Goal: Task Accomplishment & Management: Use online tool/utility

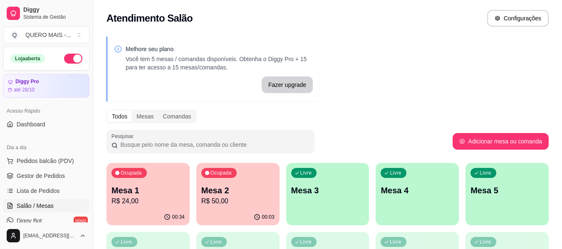
click at [138, 206] on div "Ocupada Mesa 1 R$ 24,00" at bounding box center [147, 186] width 83 height 46
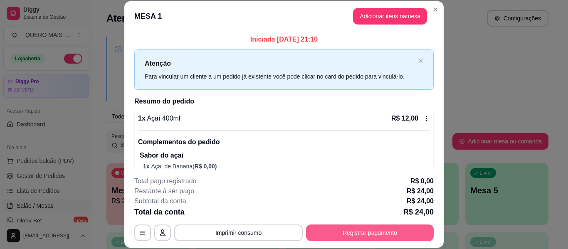
click at [322, 230] on button "Registrar pagamento" at bounding box center [370, 233] width 128 height 17
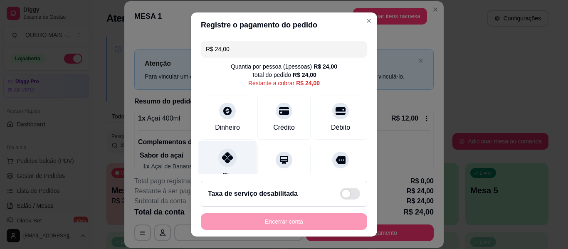
click at [222, 158] on icon at bounding box center [227, 157] width 11 height 11
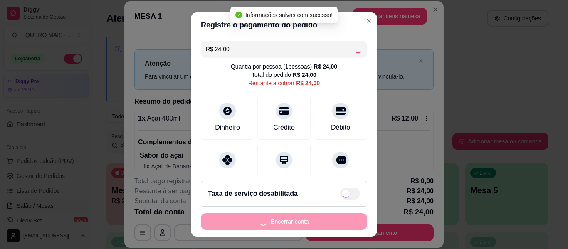
type input "R$ 0,00"
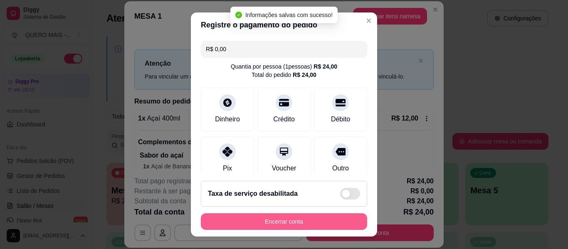
click at [274, 222] on button "Encerrar conta" at bounding box center [284, 221] width 166 height 17
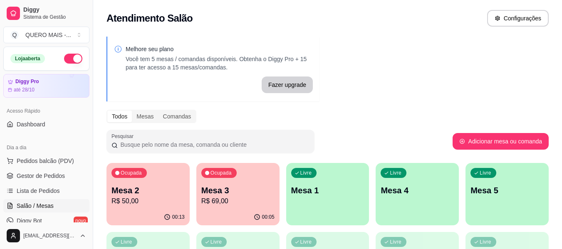
click at [336, 189] on p "Mesa 1" at bounding box center [327, 191] width 73 height 12
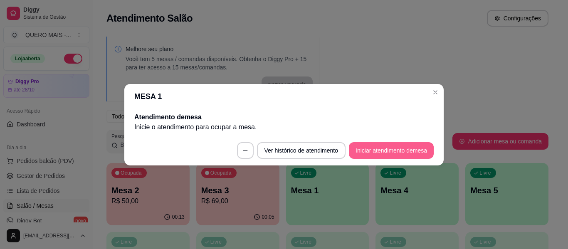
click at [399, 153] on button "Iniciar atendimento de mesa" at bounding box center [391, 150] width 85 height 17
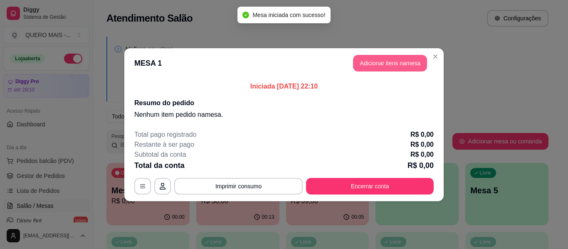
click at [402, 64] on button "Adicionar itens na mesa" at bounding box center [390, 63] width 74 height 17
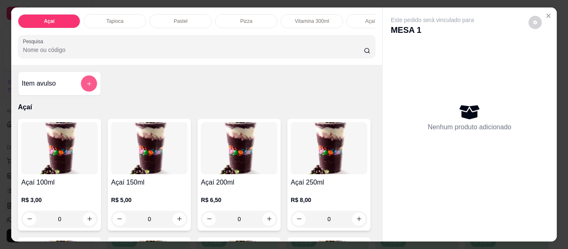
click at [82, 89] on button "add-separate-item" at bounding box center [89, 84] width 16 height 16
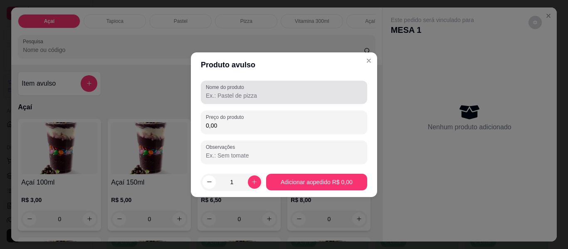
click at [232, 94] on input "Nome do produto" at bounding box center [284, 95] width 156 height 8
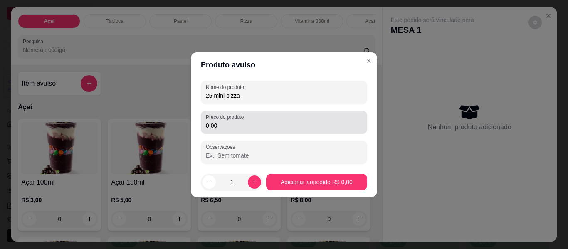
type input "25 mini pizza"
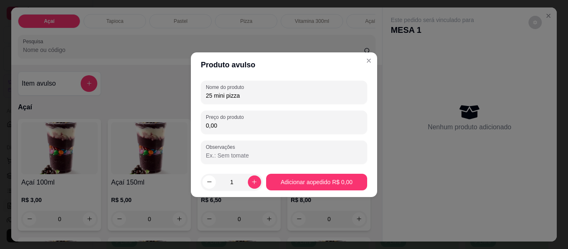
click at [244, 125] on input "0,00" at bounding box center [284, 125] width 156 height 8
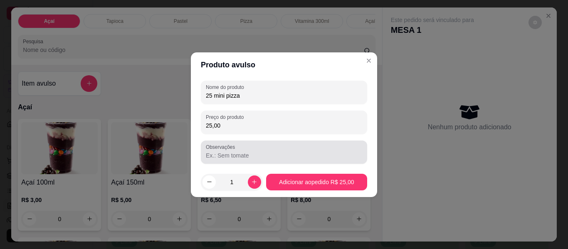
type input "25,00"
click at [260, 156] on input "Observações" at bounding box center [284, 155] width 156 height 8
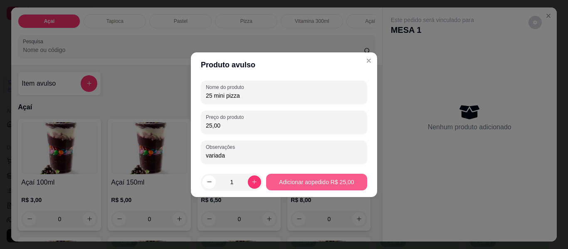
type input "variada"
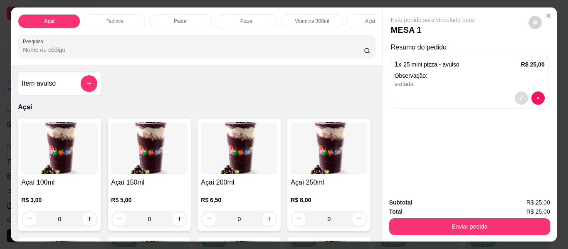
click at [519, 96] on icon "decrease-product-quantity" at bounding box center [521, 98] width 5 height 5
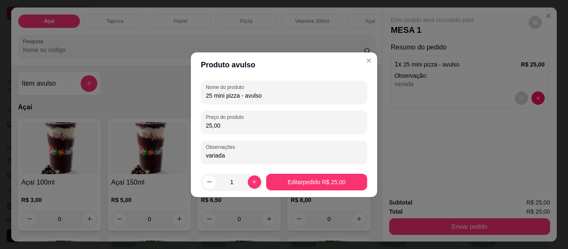
drag, startPoint x: 250, startPoint y: 155, endPoint x: 163, endPoint y: 161, distance: 86.7
click at [165, 161] on div "Produto avulso Nome do produto 25 mini pizza - avulso Preço do produto 25,00 Ob…" at bounding box center [284, 124] width 568 height 249
type input "sortida"
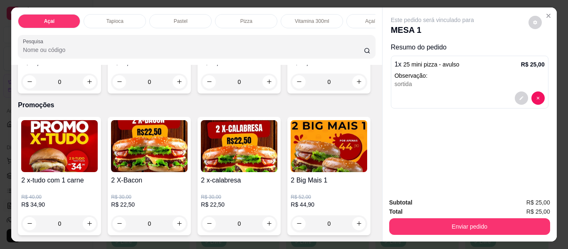
scroll to position [2412, 0]
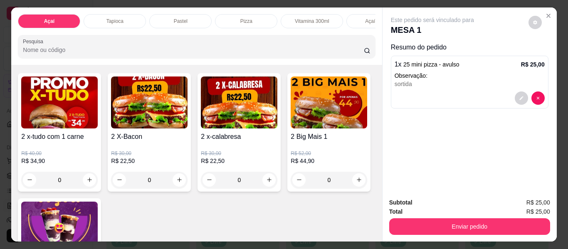
type input "1"
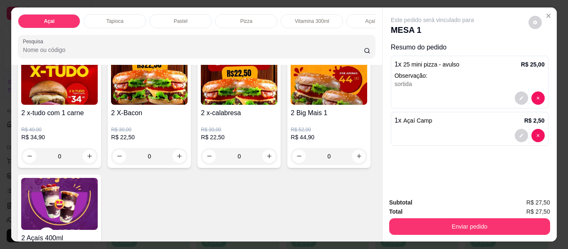
scroll to position [2454, 0]
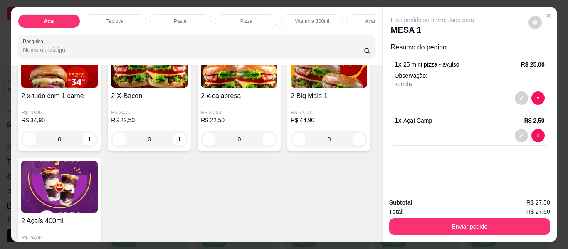
type input "1"
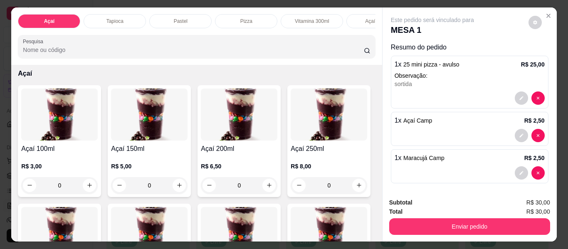
scroll to position [0, 0]
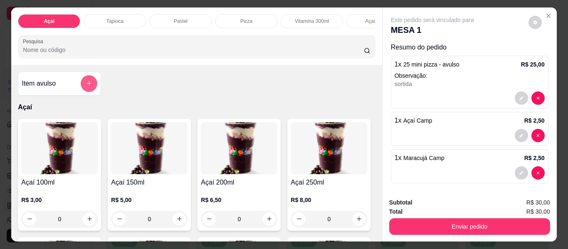
click at [86, 87] on icon "add-separate-item" at bounding box center [89, 83] width 6 height 6
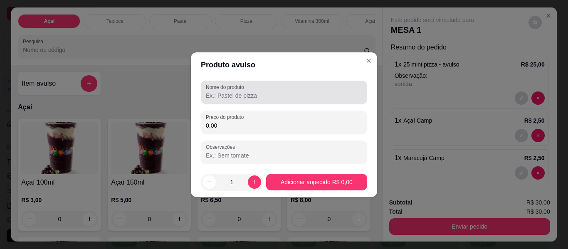
click at [228, 101] on div "Nome do produto" at bounding box center [284, 92] width 166 height 23
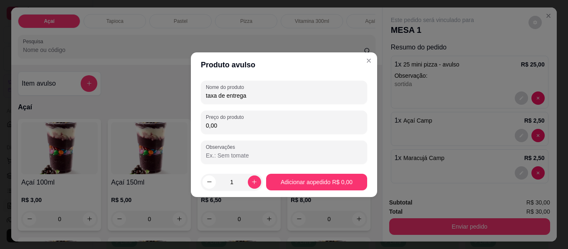
type input "taxa de entrega"
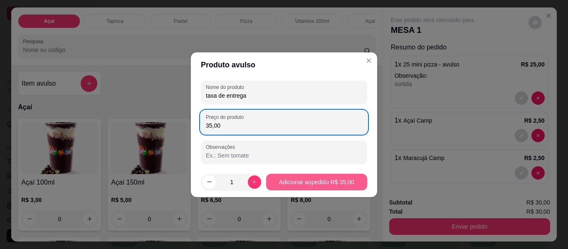
type input "35,00"
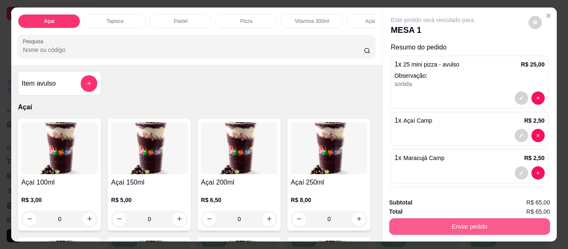
click at [458, 222] on button "Enviar pedido" at bounding box center [469, 226] width 161 height 17
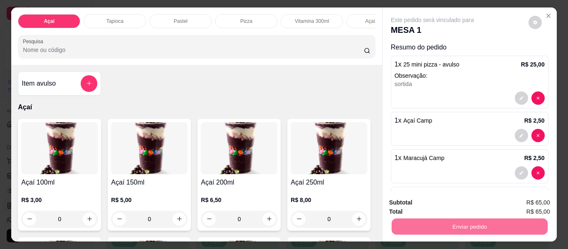
click at [529, 201] on button "Enviar pedido" at bounding box center [529, 202] width 46 height 15
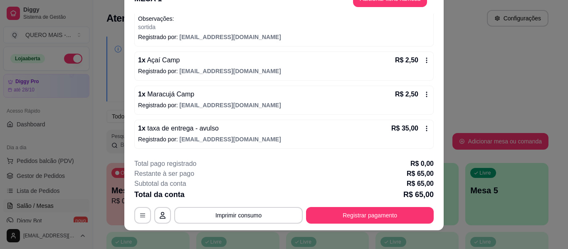
scroll to position [25, 0]
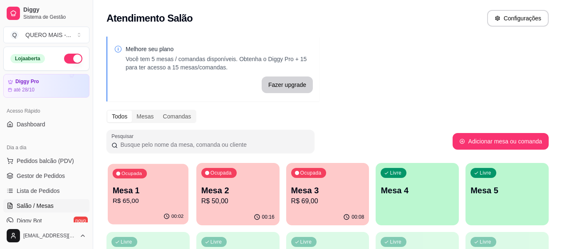
click at [114, 205] on p "R$ 65,00" at bounding box center [148, 201] width 71 height 10
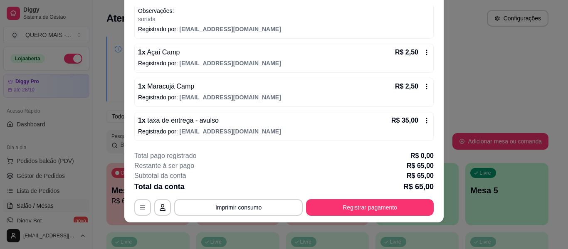
click at [423, 120] on icon at bounding box center [426, 120] width 7 height 7
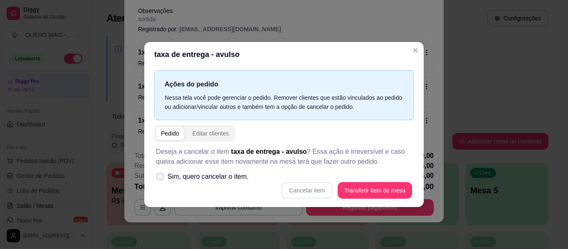
click at [174, 175] on span "Sim, quero cancelar o item." at bounding box center [208, 177] width 81 height 10
click at [161, 178] on input "Sim, quero cancelar o item." at bounding box center [158, 180] width 5 height 5
checkbox input "true"
click at [304, 190] on button "Cancelar item" at bounding box center [306, 190] width 49 height 16
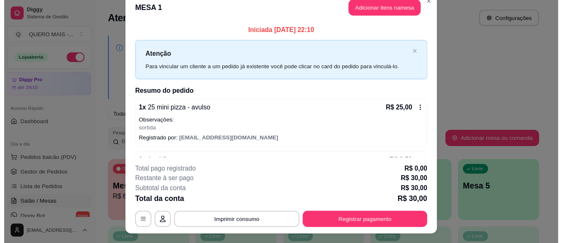
scroll to position [0, 0]
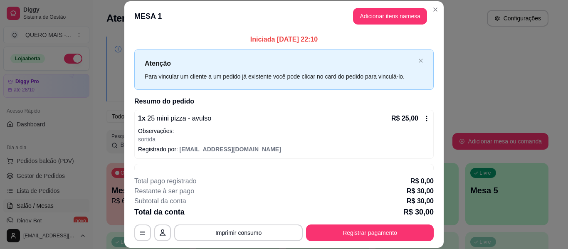
click at [387, 22] on button "Adicionar itens na mesa" at bounding box center [390, 16] width 74 height 17
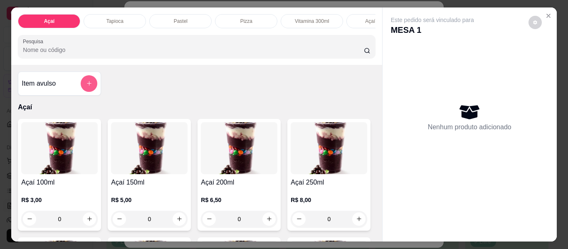
click at [86, 87] on icon "add-separate-item" at bounding box center [89, 83] width 6 height 6
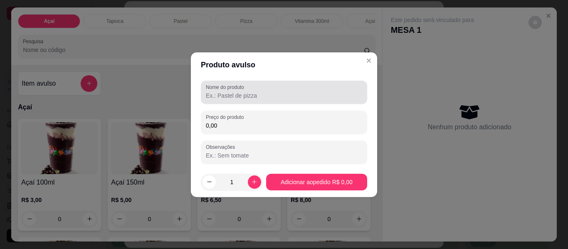
click at [218, 94] on input "Nome do produto" at bounding box center [284, 95] width 156 height 8
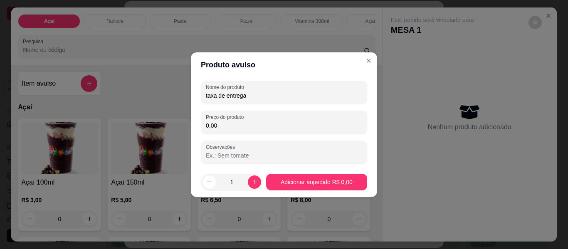
type input "taxa de entrega"
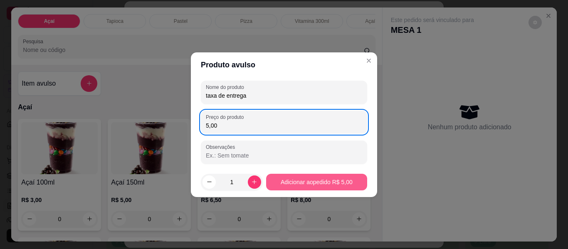
type input "5,00"
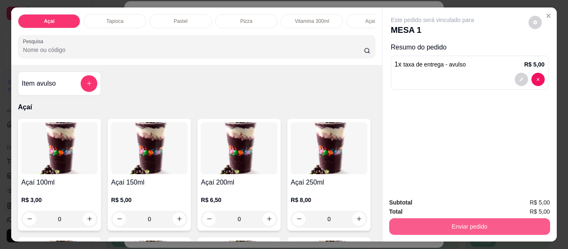
click at [458, 220] on button "Enviar pedido" at bounding box center [469, 226] width 161 height 17
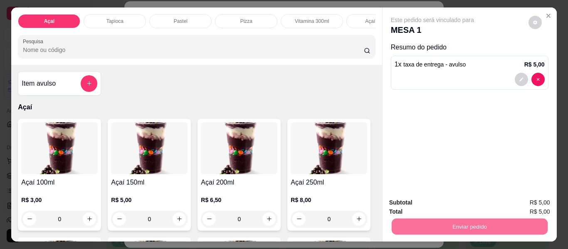
click at [519, 201] on button "Enviar pedido" at bounding box center [528, 203] width 47 height 16
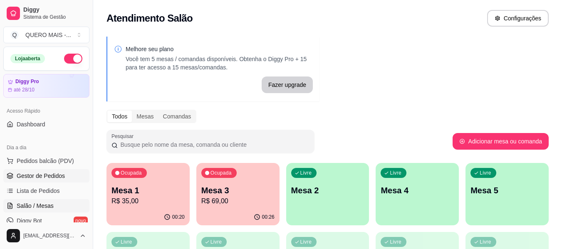
click at [60, 180] on span "Gestor de Pedidos" at bounding box center [41, 176] width 48 height 8
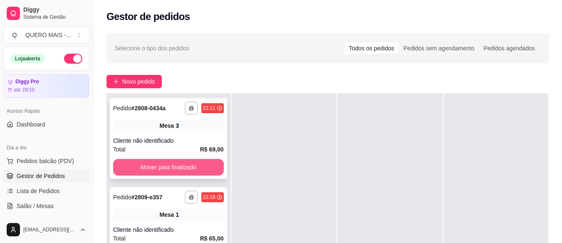
click at [203, 159] on button "Mover para finalizado" at bounding box center [168, 167] width 111 height 17
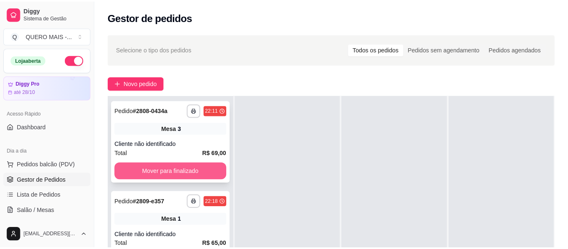
scroll to position [23, 0]
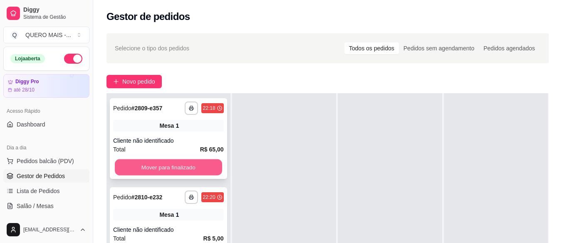
click at [194, 167] on button "Mover para finalizado" at bounding box center [168, 167] width 107 height 16
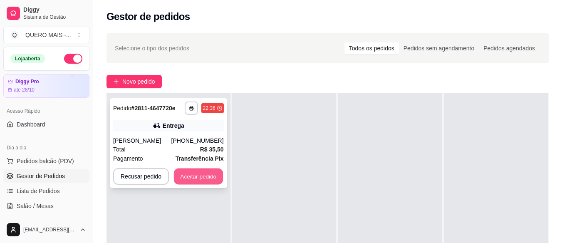
click at [196, 174] on button "Aceitar pedido" at bounding box center [198, 176] width 49 height 16
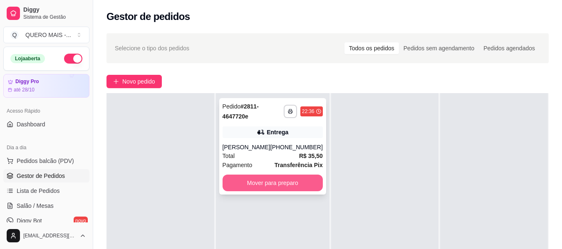
click at [289, 187] on button "Mover para preparo" at bounding box center [272, 183] width 100 height 17
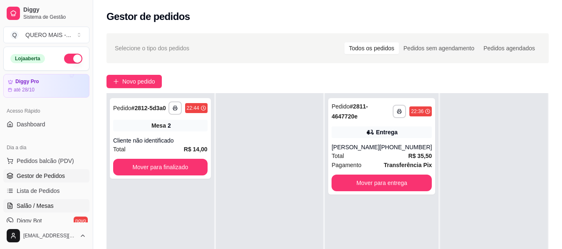
drag, startPoint x: 16, startPoint y: 203, endPoint x: 28, endPoint y: 204, distance: 11.7
click at [16, 203] on link "Salão / Mesas" at bounding box center [46, 205] width 86 height 13
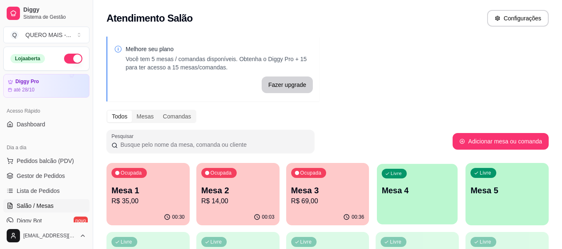
click at [427, 200] on div "Livre Mesa 4" at bounding box center [417, 189] width 81 height 51
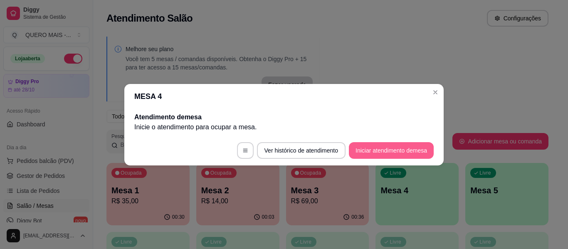
click at [398, 148] on button "Iniciar atendimento de mesa" at bounding box center [391, 150] width 85 height 17
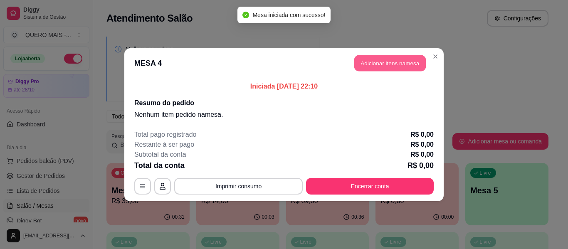
click at [383, 65] on button "Adicionar itens na mesa" at bounding box center [390, 63] width 72 height 16
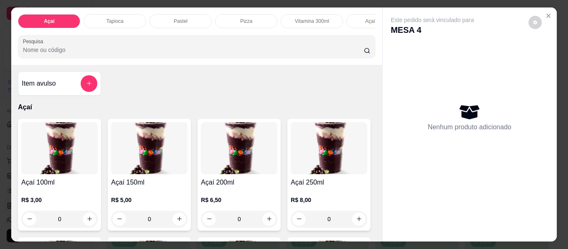
scroll to position [0, 293]
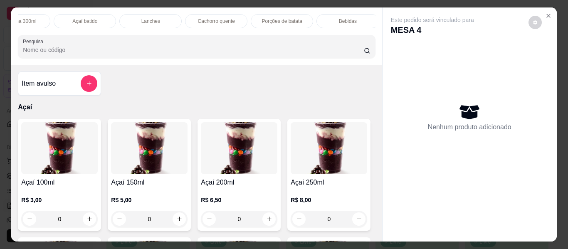
click at [85, 20] on p "Açaí batido" at bounding box center [84, 21] width 25 height 7
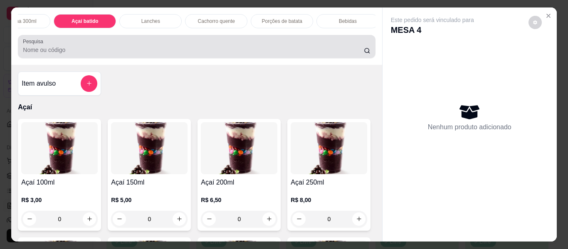
scroll to position [22, 0]
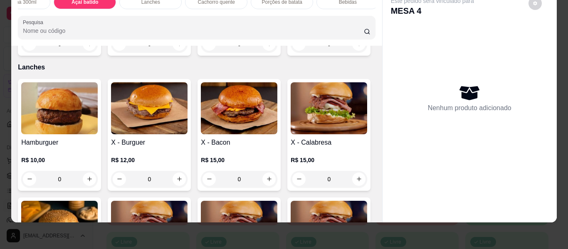
click at [88, 52] on div "0" at bounding box center [59, 44] width 77 height 17
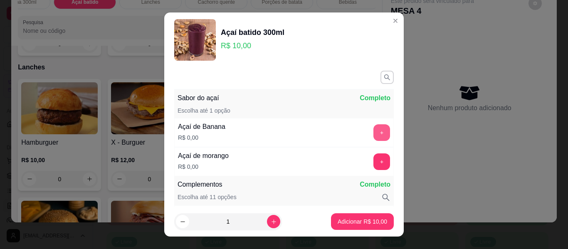
click at [373, 128] on button "+" at bounding box center [381, 132] width 17 height 17
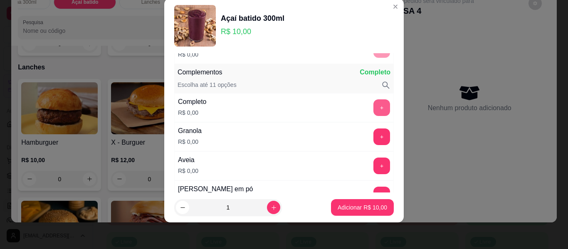
scroll to position [109, 0]
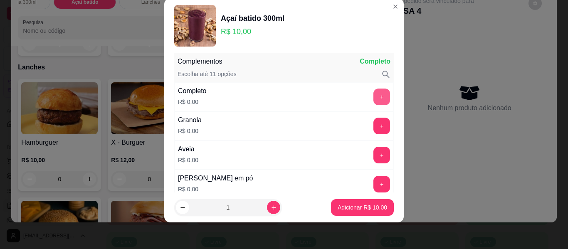
click at [373, 99] on button "+" at bounding box center [381, 97] width 17 height 17
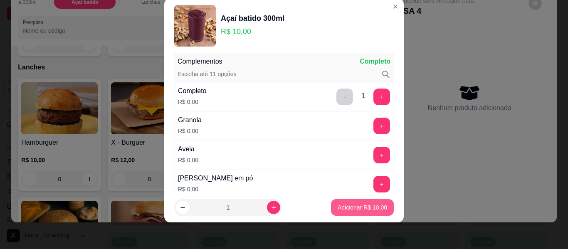
click at [350, 204] on p "Adicionar R$ 10,00" at bounding box center [362, 207] width 49 height 8
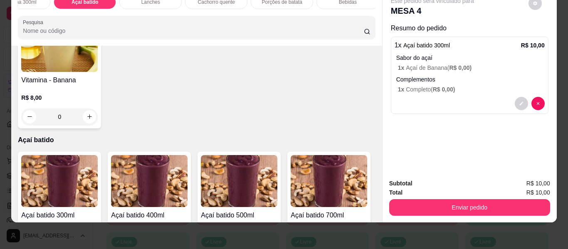
scroll to position [0, 0]
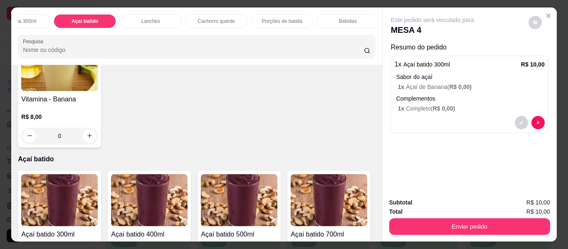
click at [145, 14] on div "Lanches" at bounding box center [150, 21] width 62 height 14
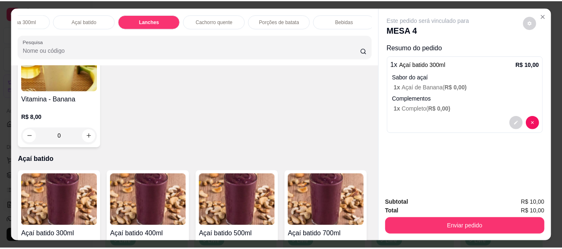
scroll to position [22, 0]
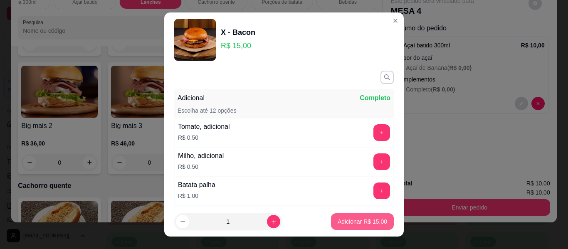
click at [339, 221] on p "Adicionar R$ 15,00" at bounding box center [362, 222] width 49 height 8
type input "1"
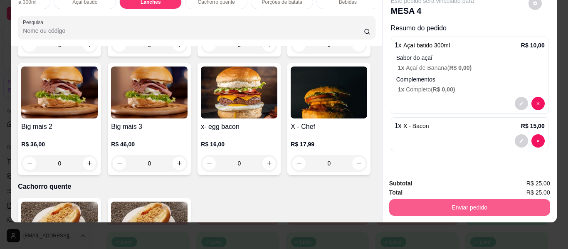
click at [466, 204] on button "Enviar pedido" at bounding box center [469, 207] width 161 height 17
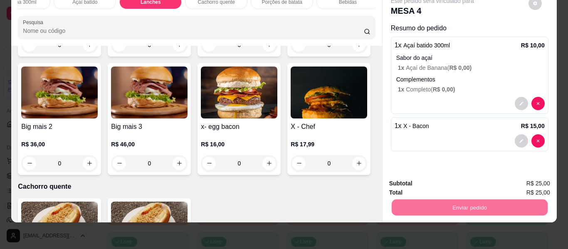
click at [522, 178] on button "Enviar pedido" at bounding box center [529, 180] width 46 height 15
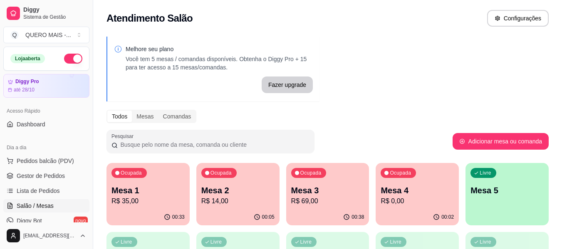
click at [156, 210] on div "00:33" at bounding box center [147, 217] width 83 height 16
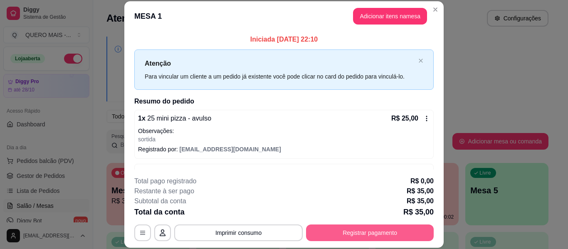
click at [372, 230] on button "Registrar pagamento" at bounding box center [370, 233] width 128 height 17
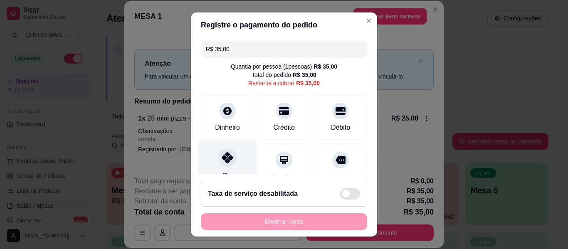
click at [225, 156] on icon at bounding box center [227, 157] width 11 height 11
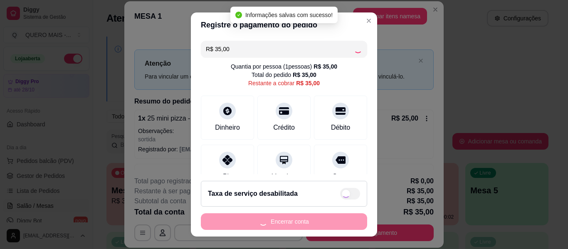
type input "R$ 0,00"
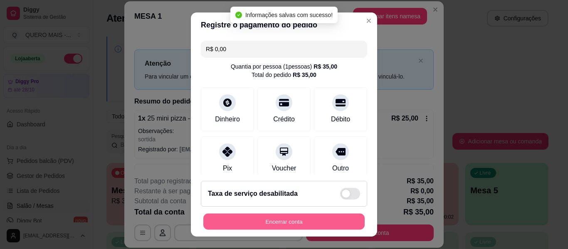
click at [274, 222] on button "Encerrar conta" at bounding box center [283, 222] width 161 height 16
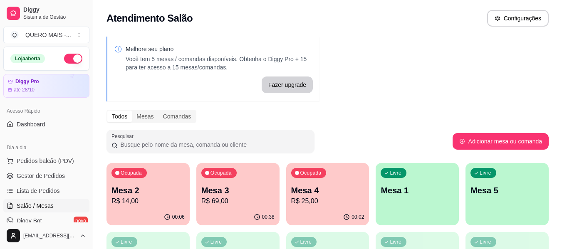
click at [162, 211] on div "00:06" at bounding box center [147, 217] width 83 height 16
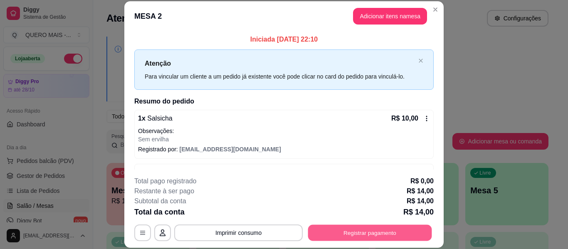
click at [354, 229] on button "Registrar pagamento" at bounding box center [370, 233] width 124 height 16
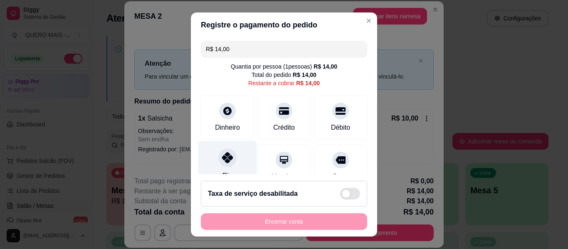
click at [222, 161] on icon at bounding box center [227, 157] width 11 height 11
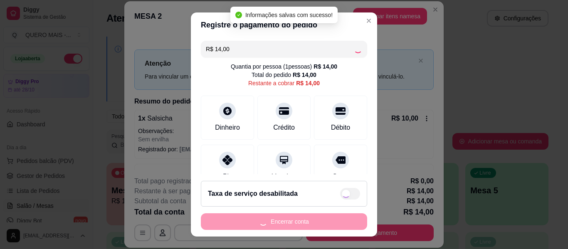
type input "R$ 0,00"
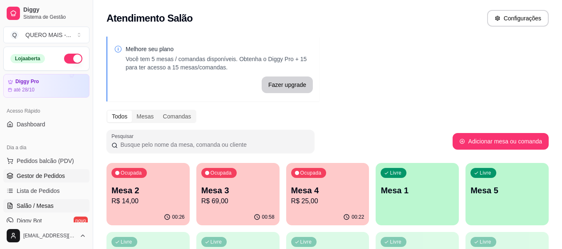
click at [21, 175] on span "Gestor de Pedidos" at bounding box center [41, 176] width 48 height 8
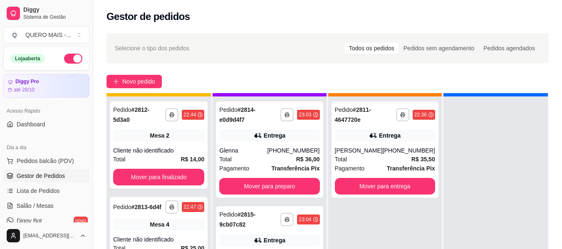
scroll to position [23, 0]
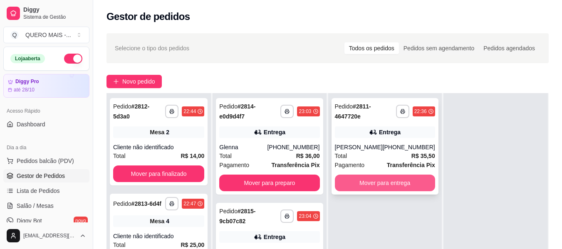
click at [398, 182] on button "Mover para entrega" at bounding box center [385, 183] width 100 height 17
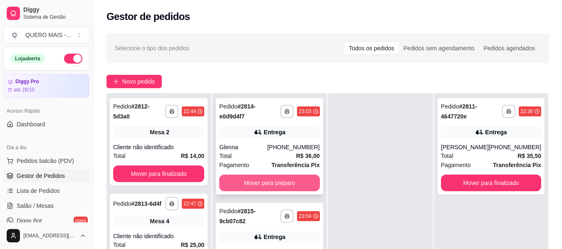
click at [267, 182] on button "Mover para preparo" at bounding box center [269, 183] width 100 height 17
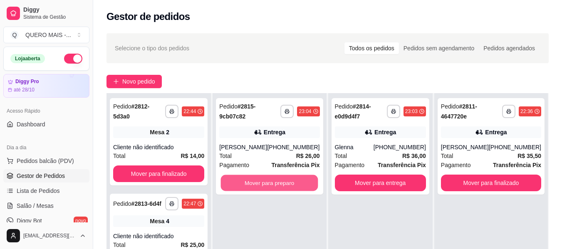
click at [267, 182] on button "Mover para preparo" at bounding box center [269, 183] width 97 height 16
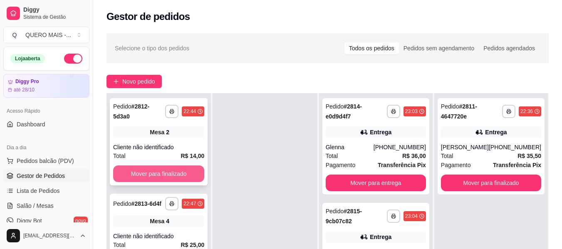
click at [181, 166] on button "Mover para finalizado" at bounding box center [158, 174] width 91 height 17
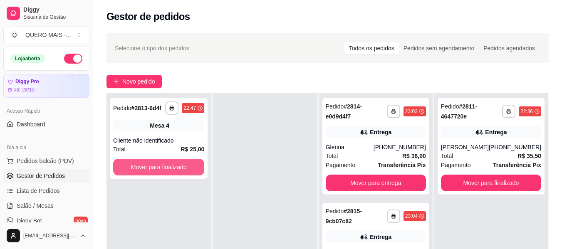
click at [181, 166] on button "Mover para finalizado" at bounding box center [158, 167] width 91 height 17
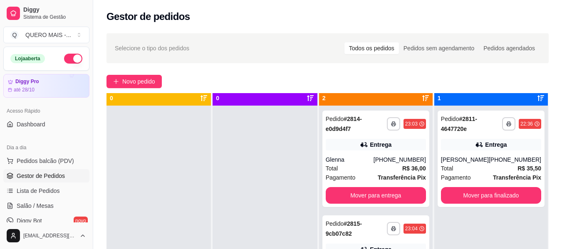
scroll to position [0, 0]
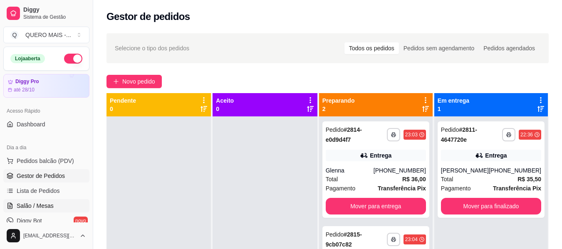
click at [30, 206] on span "Salão / Mesas" at bounding box center [35, 206] width 37 height 8
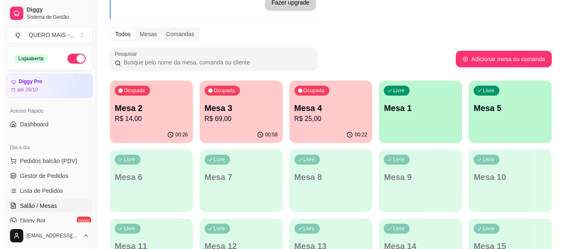
scroll to position [83, 0]
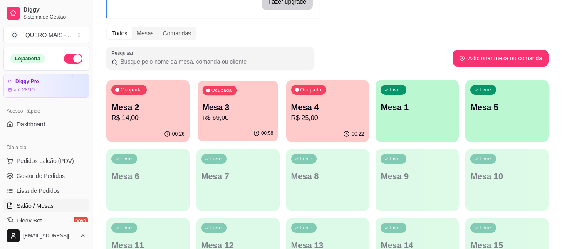
click at [234, 120] on p "R$ 69,00" at bounding box center [237, 118] width 71 height 10
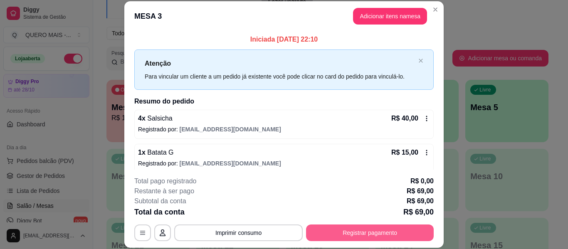
click at [376, 234] on button "Registrar pagamento" at bounding box center [370, 233] width 128 height 17
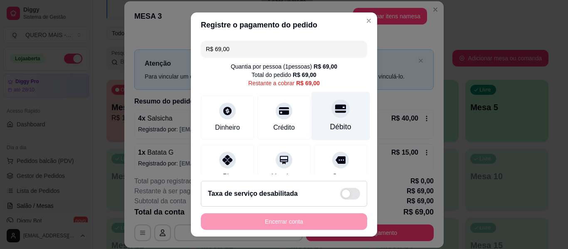
click at [331, 114] on div at bounding box center [340, 108] width 18 height 18
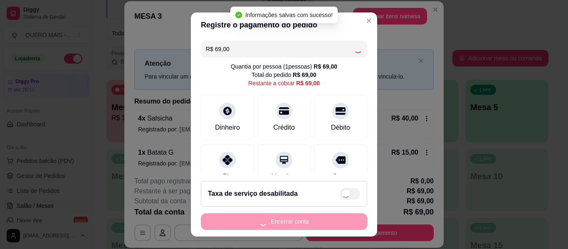
type input "R$ 0,00"
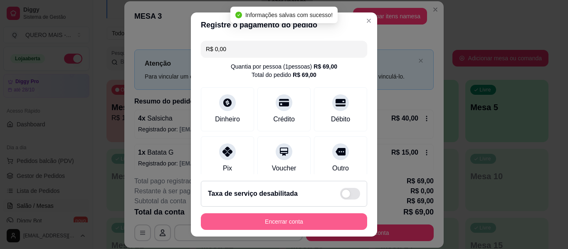
click at [284, 222] on button "Encerrar conta" at bounding box center [284, 221] width 166 height 17
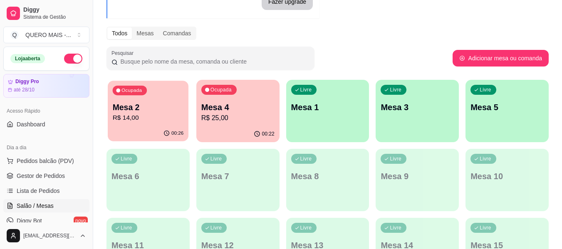
click at [160, 129] on div "00:26" at bounding box center [148, 134] width 81 height 16
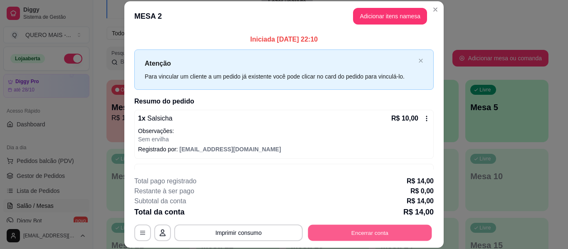
click at [378, 226] on button "Encerrar conta" at bounding box center [370, 233] width 124 height 16
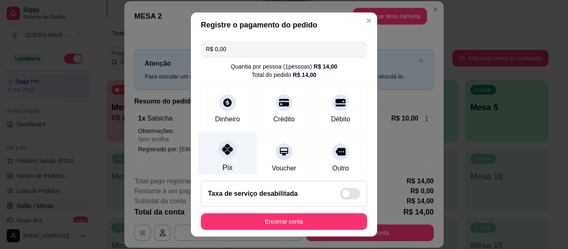
click at [218, 153] on div at bounding box center [227, 149] width 18 height 18
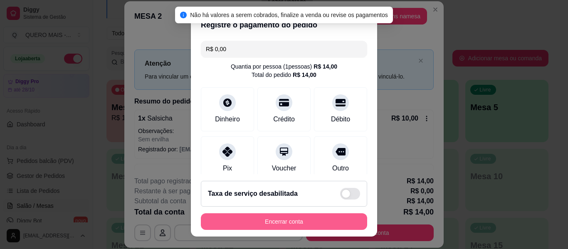
click at [273, 224] on button "Encerrar conta" at bounding box center [284, 221] width 166 height 17
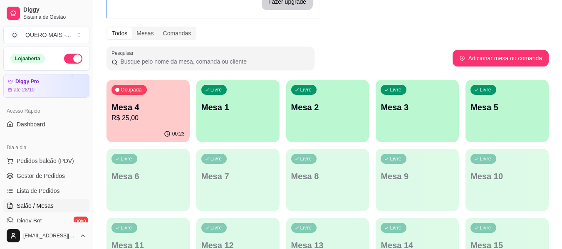
click at [161, 110] on p "Mesa 4" at bounding box center [147, 107] width 73 height 12
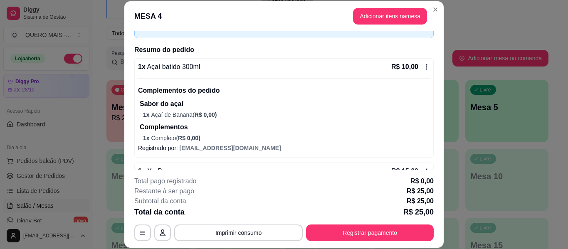
scroll to position [77, 0]
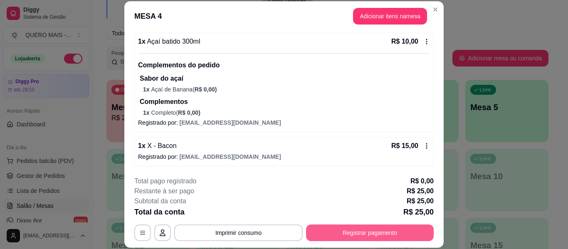
click at [353, 226] on button "Registrar pagamento" at bounding box center [370, 233] width 128 height 17
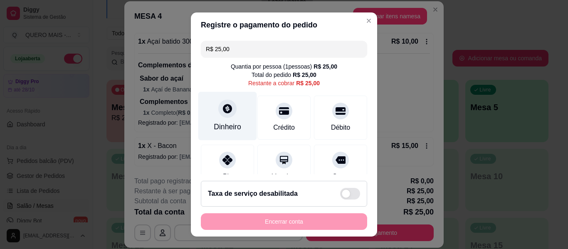
click at [225, 112] on icon at bounding box center [227, 108] width 11 height 11
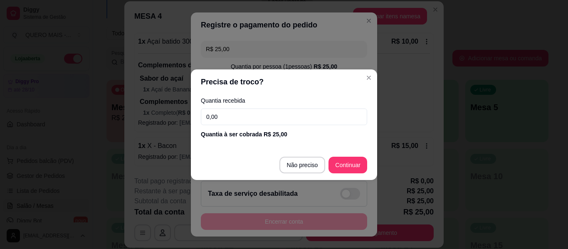
click at [237, 114] on input "0,00" at bounding box center [284, 117] width 166 height 17
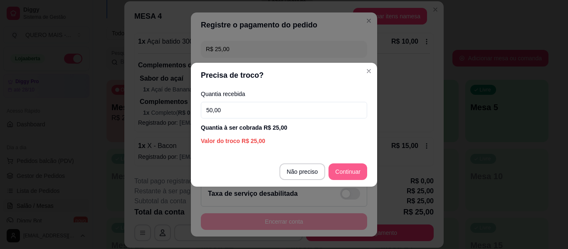
type input "50,00"
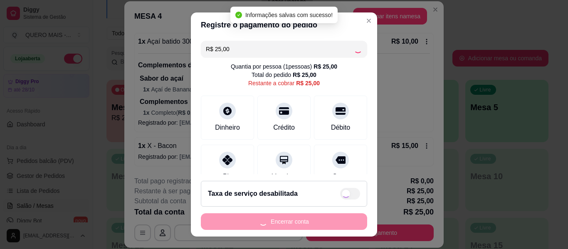
type input "R$ 0,00"
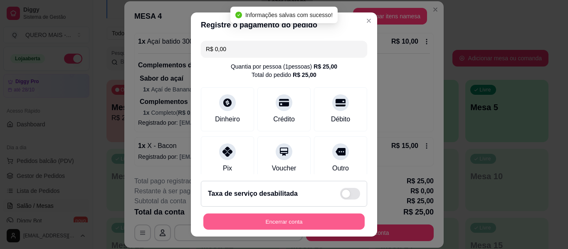
click at [292, 219] on button "Encerrar conta" at bounding box center [283, 222] width 161 height 16
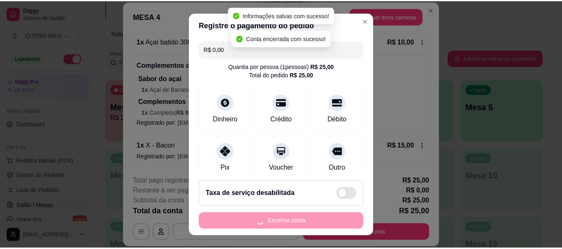
scroll to position [0, 0]
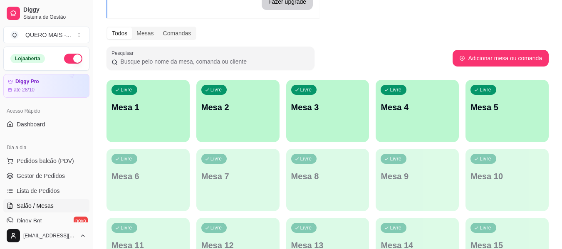
click at [72, 60] on button "button" at bounding box center [73, 59] width 18 height 10
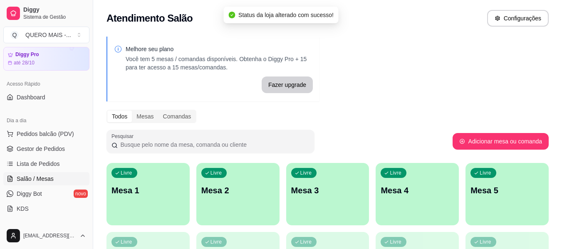
scroll to position [42, 0]
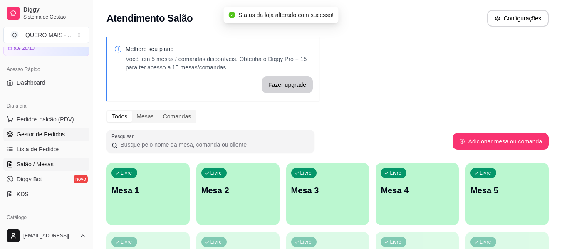
click at [49, 133] on span "Gestor de Pedidos" at bounding box center [41, 134] width 48 height 8
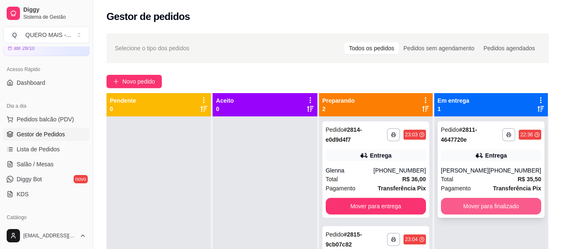
click at [472, 207] on button "Mover para finalizado" at bounding box center [491, 206] width 100 height 17
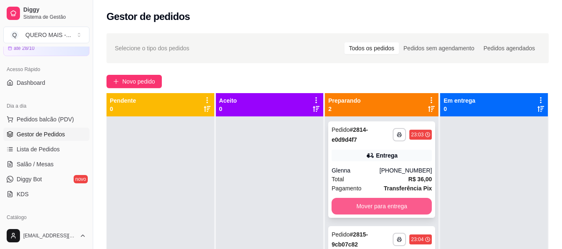
click at [401, 209] on button "Mover para entrega" at bounding box center [381, 206] width 100 height 17
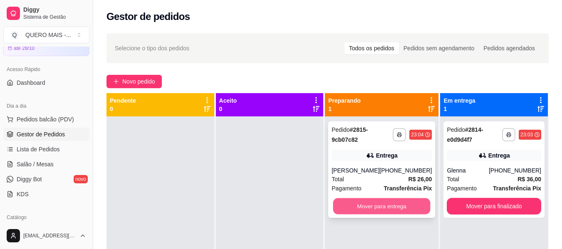
click at [392, 209] on button "Mover para entrega" at bounding box center [381, 206] width 97 height 16
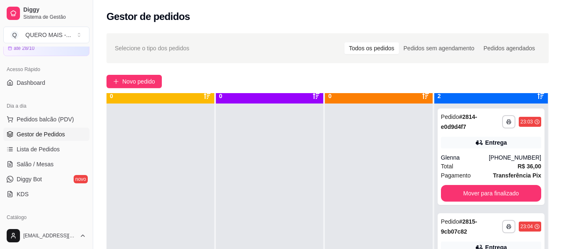
scroll to position [23, 0]
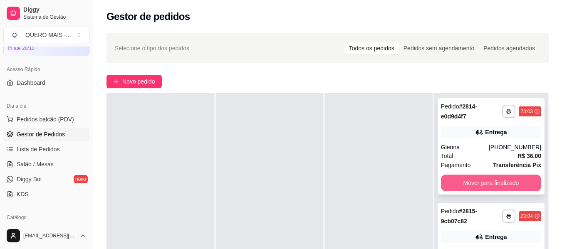
click at [448, 182] on button "Mover para finalizado" at bounding box center [491, 183] width 100 height 17
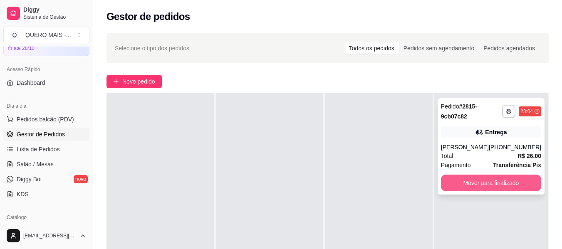
click at [468, 185] on button "Mover para finalizado" at bounding box center [491, 183] width 100 height 17
